Goal: Task Accomplishment & Management: Manage account settings

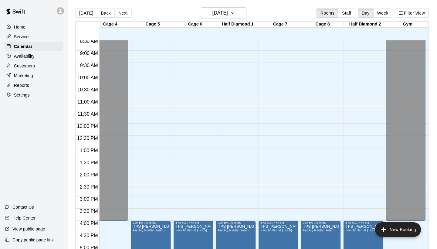
scroll to position [237, 139]
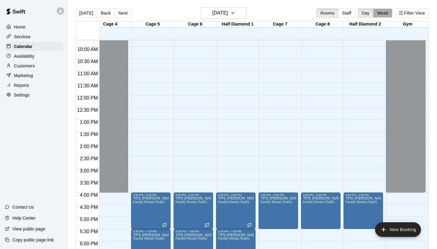
click at [383, 15] on button "Week" at bounding box center [383, 13] width 19 height 9
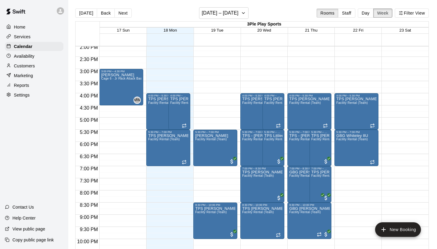
scroll to position [339, 0]
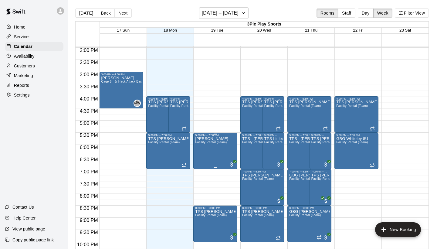
click at [201, 144] on icon "edit" at bounding box center [201, 143] width 5 height 5
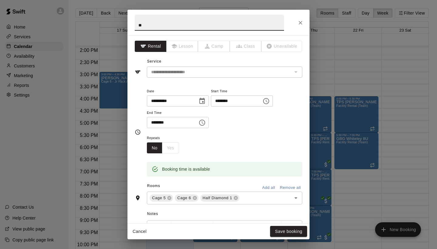
type input "*"
type input "**********"
click at [290, 231] on button "Save booking" at bounding box center [288, 231] width 37 height 11
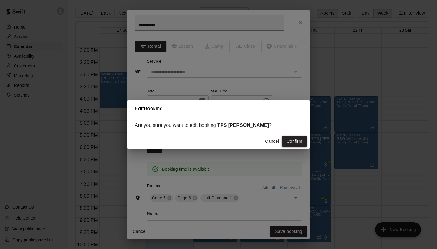
click at [298, 142] on button "Confirm" at bounding box center [295, 141] width 26 height 11
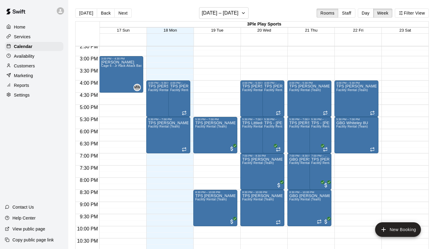
scroll to position [355, 0]
click at [28, 37] on p "Services" at bounding box center [22, 37] width 17 height 6
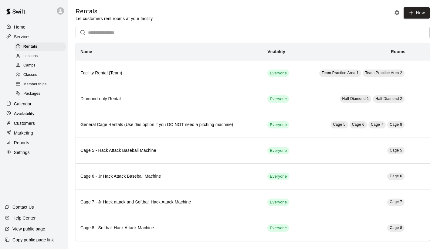
click at [36, 83] on span "Memberships" at bounding box center [34, 84] width 23 height 6
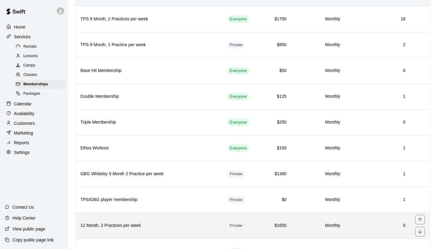
scroll to position [54, 0]
click at [177, 225] on h6 "12 Month, 2 Practices per week" at bounding box center [149, 225] width 137 height 7
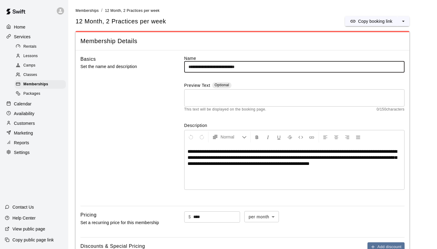
click at [259, 68] on input "**********" at bounding box center [294, 66] width 221 height 11
type input "*"
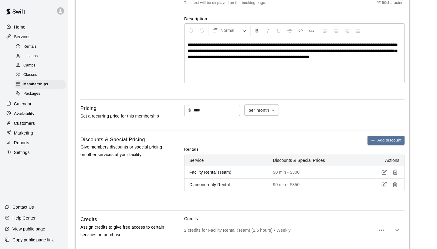
scroll to position [113, 0]
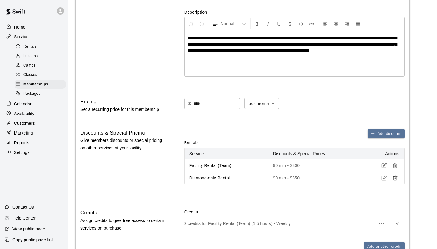
type input "**********"
click at [209, 104] on input "****" at bounding box center [217, 103] width 47 height 11
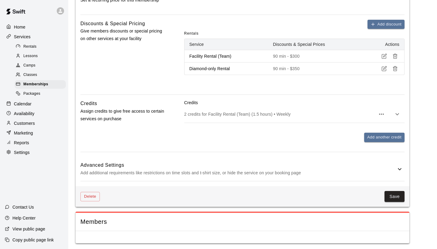
scroll to position [222, 0]
type input "****"
click at [400, 169] on icon at bounding box center [400, 169] width 4 height 2
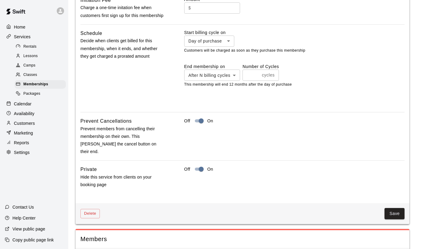
scroll to position [483, 0]
click at [395, 208] on button "Save" at bounding box center [395, 213] width 20 height 11
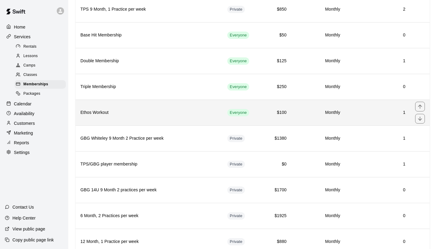
scroll to position [90, 0]
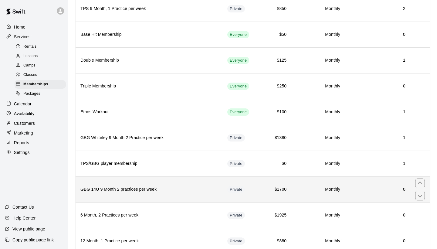
click at [360, 190] on h6 "0" at bounding box center [378, 189] width 56 height 7
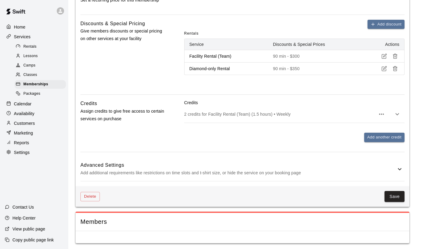
scroll to position [222, 0]
click at [399, 166] on icon at bounding box center [399, 169] width 7 height 7
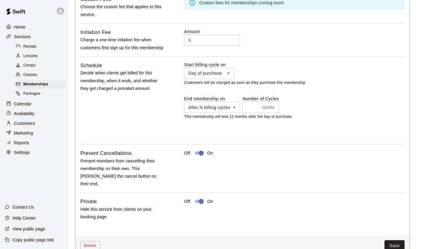
scroll to position [445, 0]
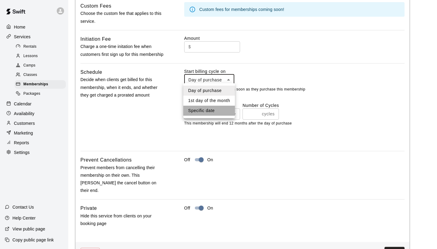
click at [211, 110] on li "Specific date" at bounding box center [209, 111] width 52 height 10
type input "*******"
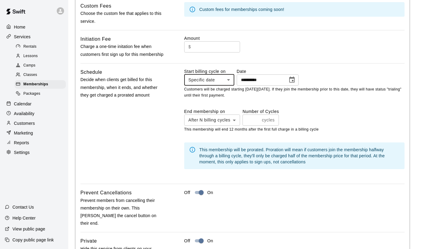
click at [294, 80] on icon "Choose date, selected date is Nov 20, 2024" at bounding box center [292, 80] width 5 height 6
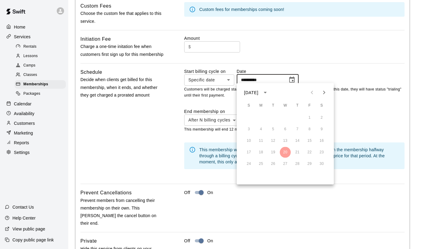
click at [267, 93] on icon "calendar view is open, switch to year view" at bounding box center [265, 93] width 3 height 2
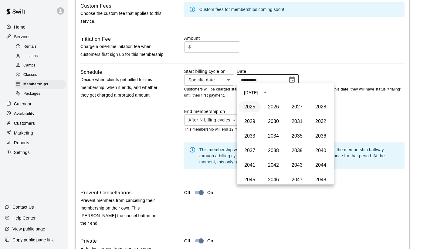
click at [248, 107] on button "2025" at bounding box center [250, 106] width 22 height 11
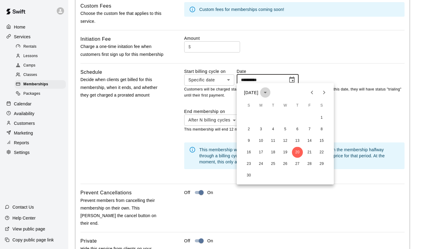
click at [267, 93] on icon "calendar view is open, switch to year view" at bounding box center [265, 93] width 3 height 2
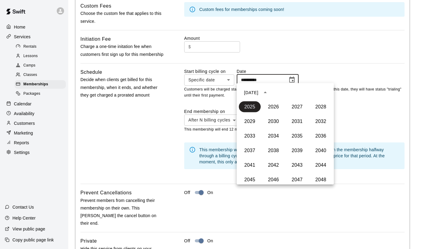
click at [257, 95] on div "[DATE]" at bounding box center [251, 92] width 14 height 6
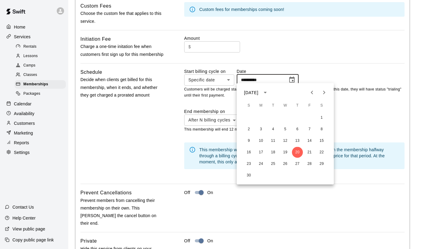
click at [315, 93] on icon "Previous month" at bounding box center [312, 92] width 7 height 7
click at [262, 117] on button "1" at bounding box center [261, 117] width 11 height 11
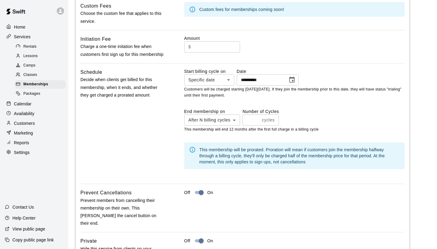
type input "**********"
click at [257, 118] on input "**" at bounding box center [251, 120] width 17 height 11
type input "*"
click at [257, 118] on input "*" at bounding box center [251, 120] width 17 height 11
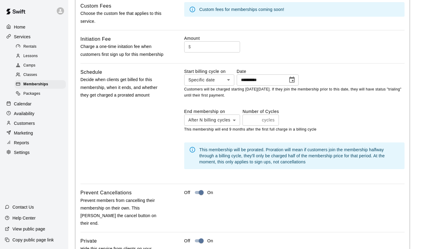
click at [318, 103] on div "**********" at bounding box center [294, 123] width 221 height 111
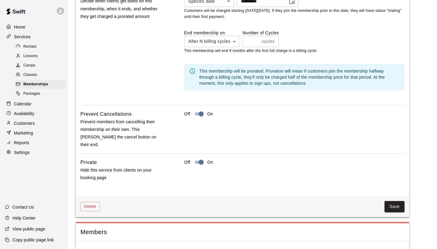
scroll to position [523, 0]
click at [393, 201] on button "Save" at bounding box center [395, 206] width 20 height 11
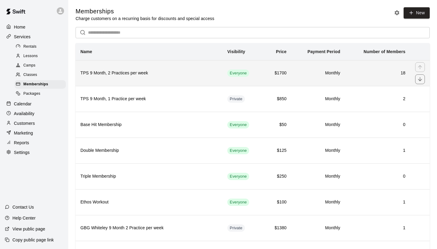
click at [178, 72] on h6 "TPS 9 Month, 2 Practices per week" at bounding box center [149, 73] width 137 height 7
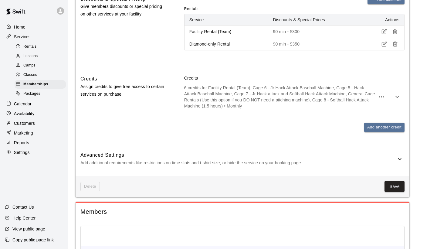
scroll to position [246, 0]
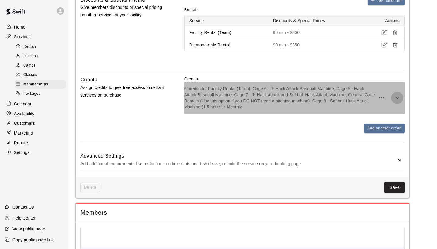
click at [399, 98] on icon "button" at bounding box center [397, 97] width 7 height 7
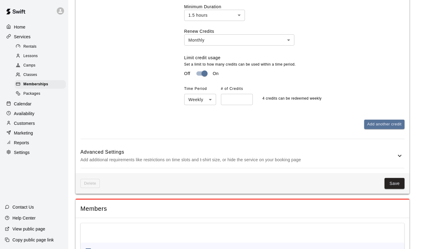
scroll to position [435, 0]
click at [402, 152] on icon at bounding box center [399, 155] width 7 height 7
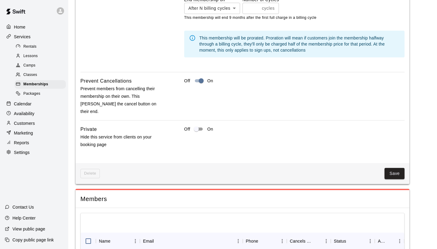
scroll to position [745, 0]
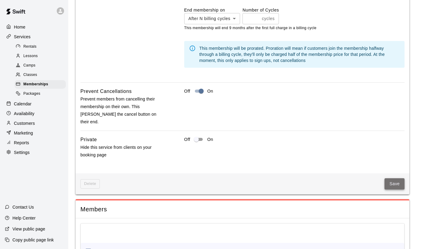
click at [396, 178] on button "Save" at bounding box center [395, 183] width 20 height 11
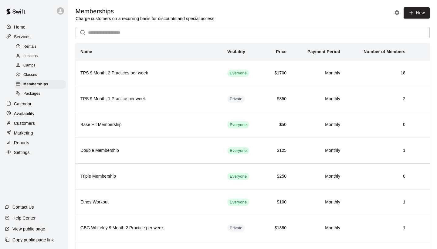
click at [26, 121] on p "Customers" at bounding box center [24, 123] width 21 height 6
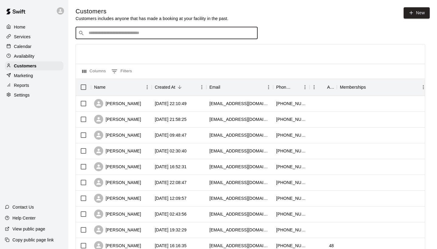
click at [106, 34] on input "Search customers by name or email" at bounding box center [171, 33] width 168 height 6
type input "******"
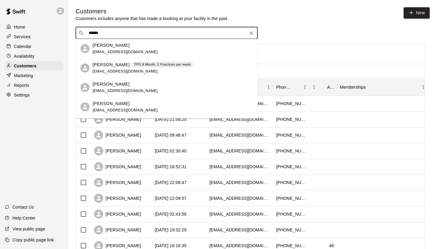
click at [111, 64] on p "[PERSON_NAME]" at bounding box center [111, 65] width 37 height 6
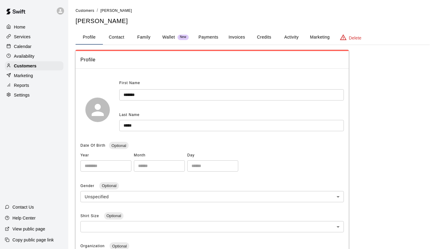
click at [295, 37] on button "Activity" at bounding box center [291, 37] width 27 height 15
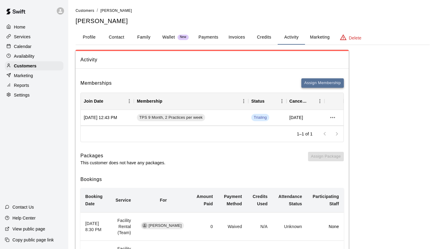
click at [327, 82] on button "Assign Membership" at bounding box center [323, 82] width 43 height 9
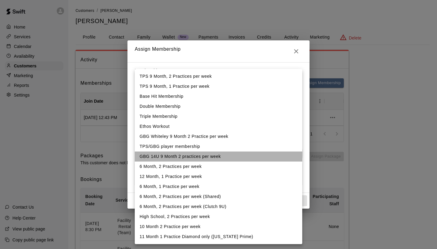
click at [212, 156] on li "GBG 14U 9 Month 2 practices per week" at bounding box center [219, 157] width 168 height 10
type input "**********"
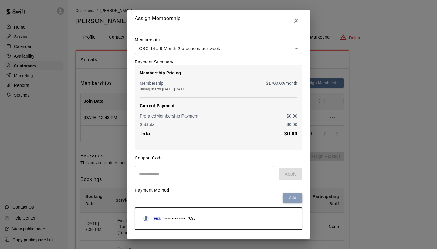
click at [293, 198] on button "Add" at bounding box center [292, 197] width 19 height 9
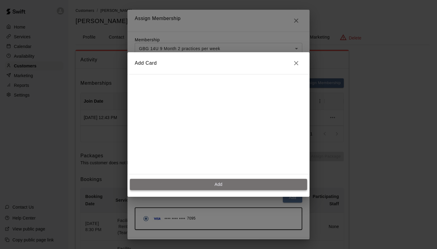
click at [211, 184] on button "Add" at bounding box center [218, 184] width 177 height 11
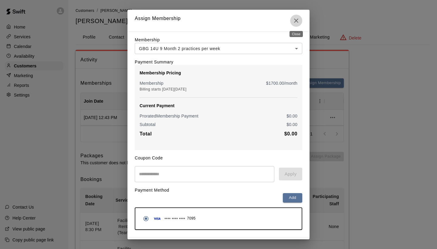
click at [296, 22] on icon "Close" at bounding box center [296, 21] width 4 height 4
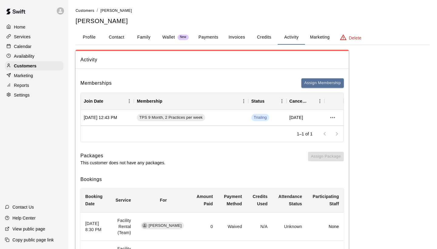
click at [33, 36] on div "Services" at bounding box center [34, 36] width 59 height 9
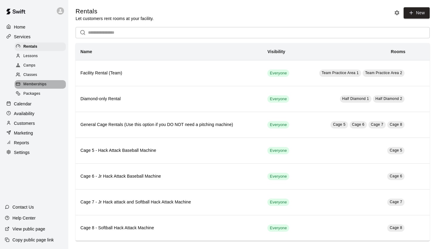
click at [35, 83] on span "Memberships" at bounding box center [34, 84] width 23 height 6
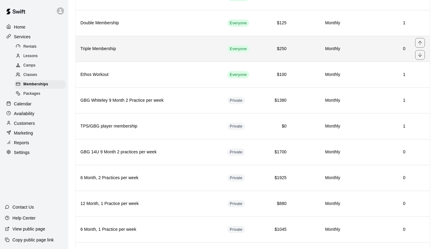
scroll to position [132, 0]
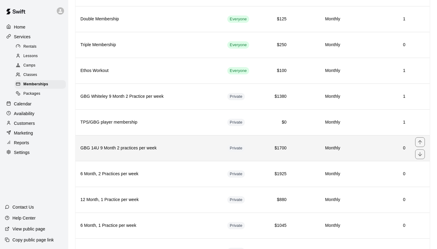
click at [175, 146] on h6 "GBG 14U 9 Month 2 practices per week" at bounding box center [149, 148] width 137 height 7
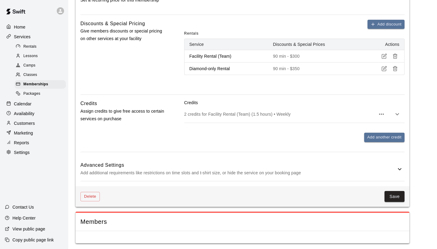
scroll to position [222, 0]
click at [398, 115] on icon "button" at bounding box center [397, 114] width 7 height 7
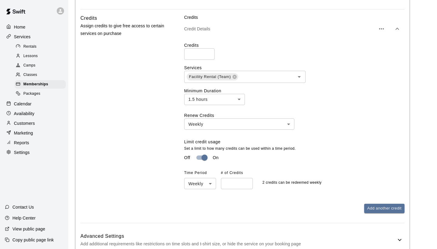
scroll to position [308, 0]
click at [300, 77] on icon "Open" at bounding box center [299, 76] width 7 height 7
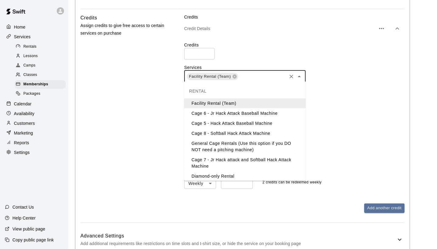
click at [264, 112] on li "Cage 6 - Jr Hack Attack Baseball Machine" at bounding box center [245, 113] width 122 height 10
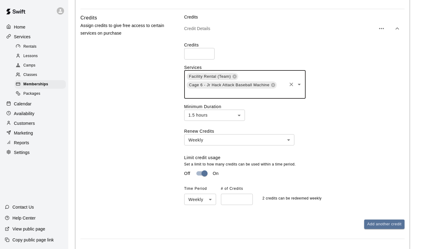
click at [300, 84] on icon "Open" at bounding box center [299, 84] width 7 height 7
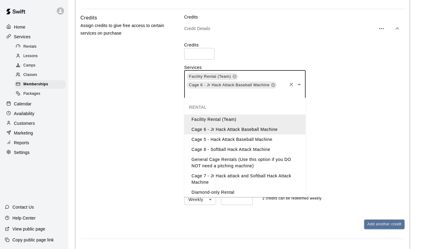
click at [263, 139] on li "Cage 5 - Hack Attack Baseball Machine" at bounding box center [245, 140] width 122 height 10
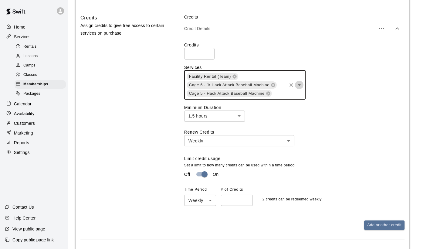
click at [301, 86] on icon "Open" at bounding box center [299, 84] width 7 height 7
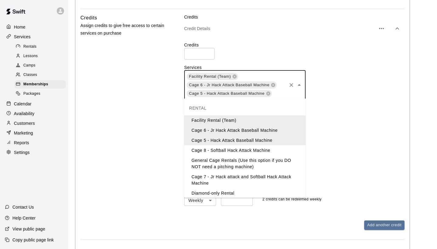
click at [269, 151] on li "Cage 8 - Softball Hack Attack Machine" at bounding box center [245, 151] width 122 height 10
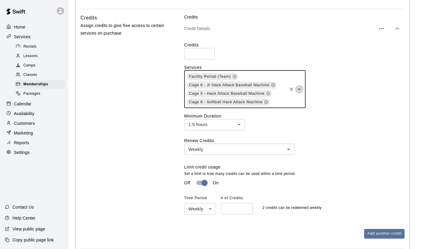
click at [300, 87] on icon "Open" at bounding box center [299, 89] width 7 height 7
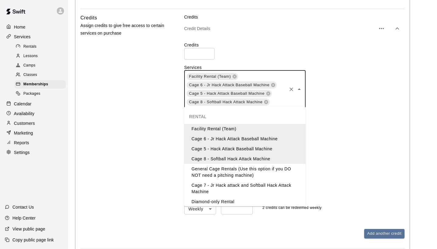
click at [263, 173] on li "General Cage Rentals (Use this option if you DO NOT need a pitching machine)" at bounding box center [245, 172] width 122 height 16
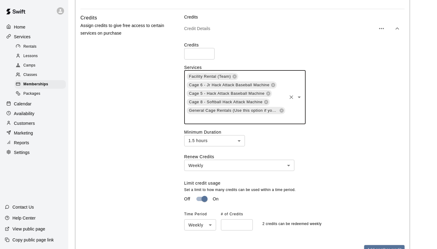
click at [300, 98] on icon "Open" at bounding box center [299, 97] width 7 height 7
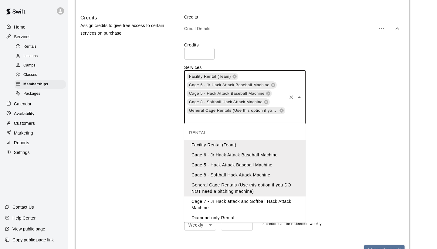
click at [266, 201] on li "Cage 7 - Jr Hack attack and Softball Hack Attack Machine" at bounding box center [245, 205] width 122 height 16
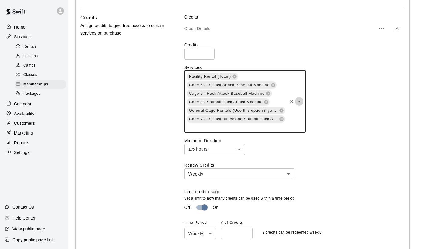
click at [299, 101] on icon "Open" at bounding box center [299, 102] width 3 height 2
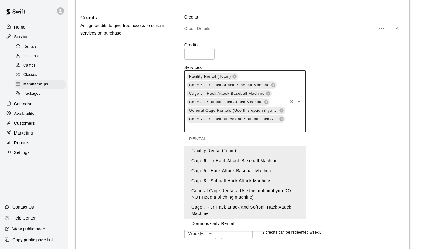
scroll to position [3, 0]
click at [226, 225] on li "Diamond-only Rental" at bounding box center [245, 224] width 122 height 10
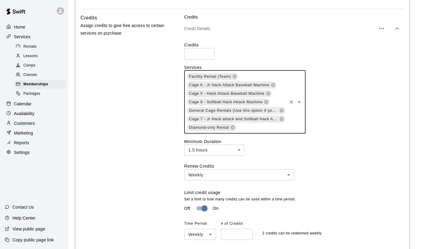
click at [365, 130] on div "Facility Rental (Team) Cage 6 - Jr Hack Attack Baseball Machine Cage 5 - Hack A…" at bounding box center [294, 101] width 221 height 63
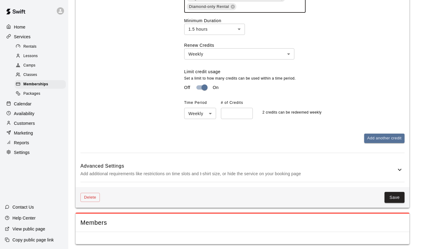
scroll to position [429, 0]
click at [392, 196] on button "Save" at bounding box center [395, 197] width 20 height 11
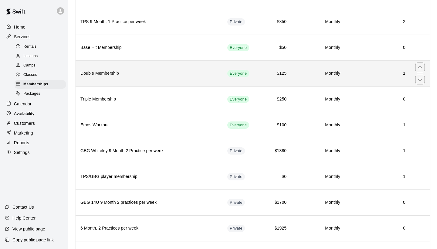
scroll to position [78, 0]
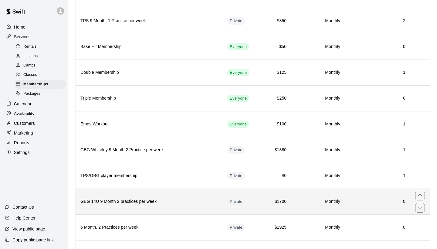
click at [179, 203] on h6 "GBG 14U 9 Month 2 practices per week" at bounding box center [149, 201] width 137 height 7
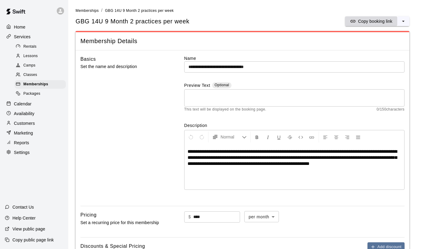
click at [379, 22] on p "Copy booking link" at bounding box center [375, 21] width 34 height 6
click at [26, 26] on div "Home" at bounding box center [34, 26] width 59 height 9
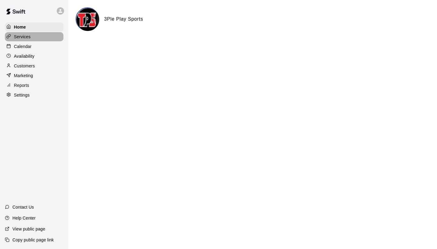
click at [28, 37] on p "Services" at bounding box center [22, 37] width 17 height 6
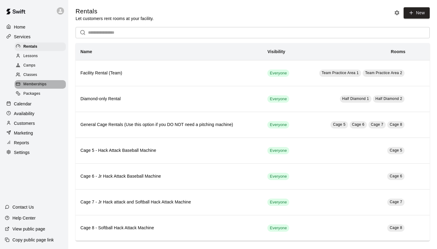
click at [42, 83] on span "Memberships" at bounding box center [34, 84] width 23 height 6
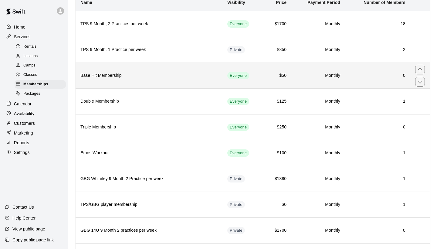
scroll to position [55, 0]
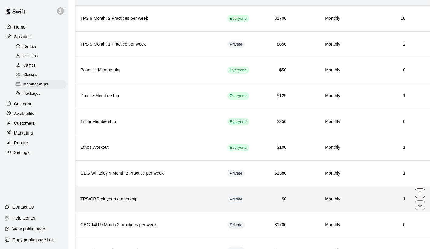
click at [420, 192] on icon "move item up" at bounding box center [420, 193] width 4 height 4
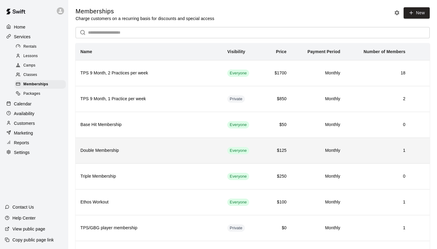
scroll to position [0, 0]
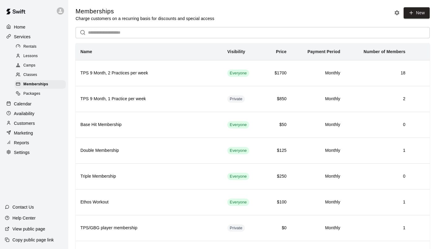
click at [29, 102] on p "Calendar" at bounding box center [23, 104] width 18 height 6
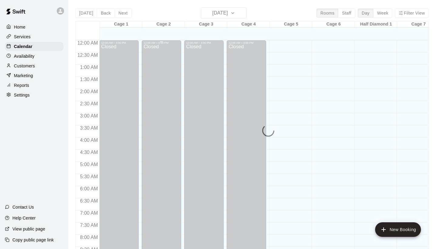
scroll to position [225, 0]
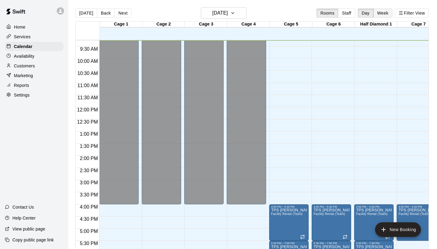
click at [384, 13] on button "Week" at bounding box center [383, 13] width 19 height 9
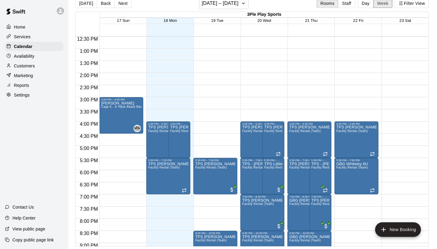
scroll to position [303, 0]
